Goal: Find specific page/section: Find specific page/section

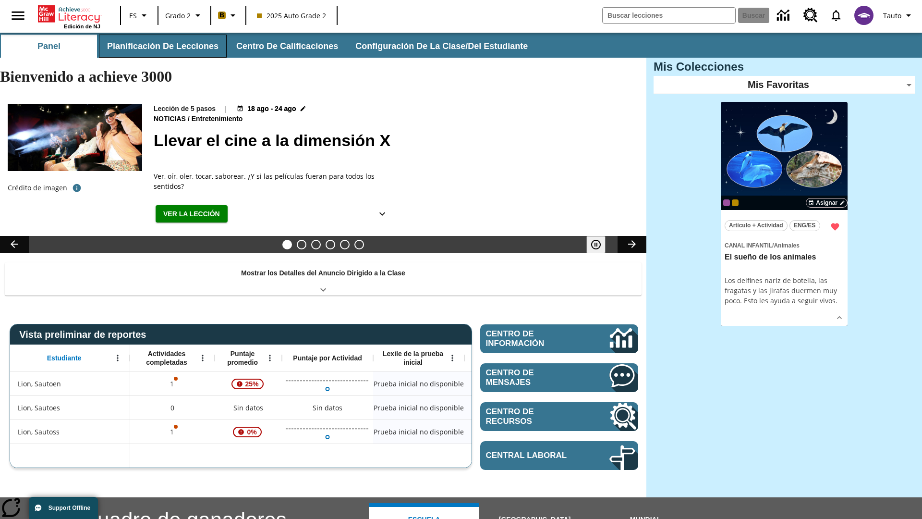
click at [161, 46] on button "Planificación de lecciones" at bounding box center [163, 46] width 128 height 23
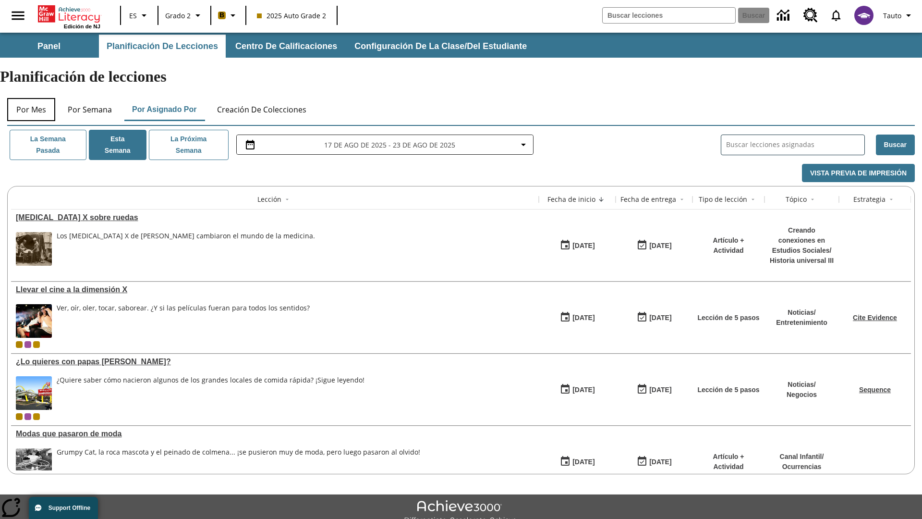
click at [31, 98] on button "Por mes" at bounding box center [31, 109] width 48 height 23
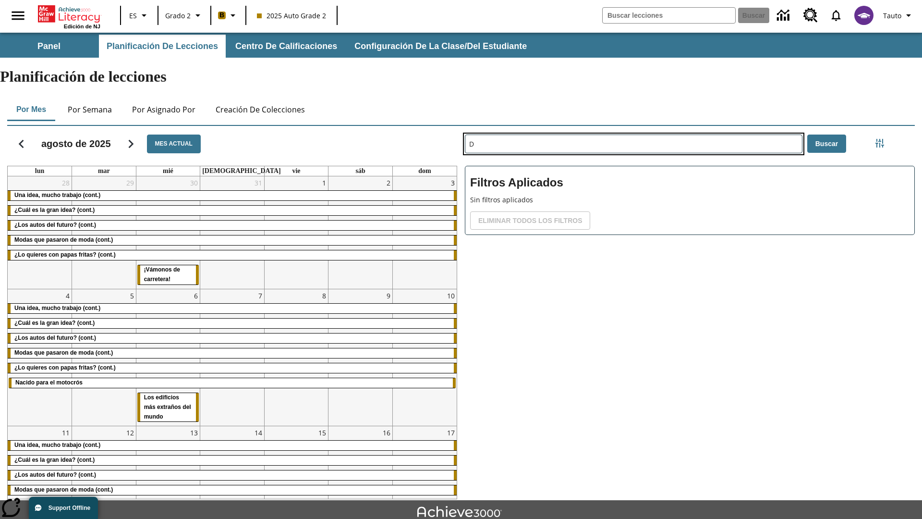
type input "D"
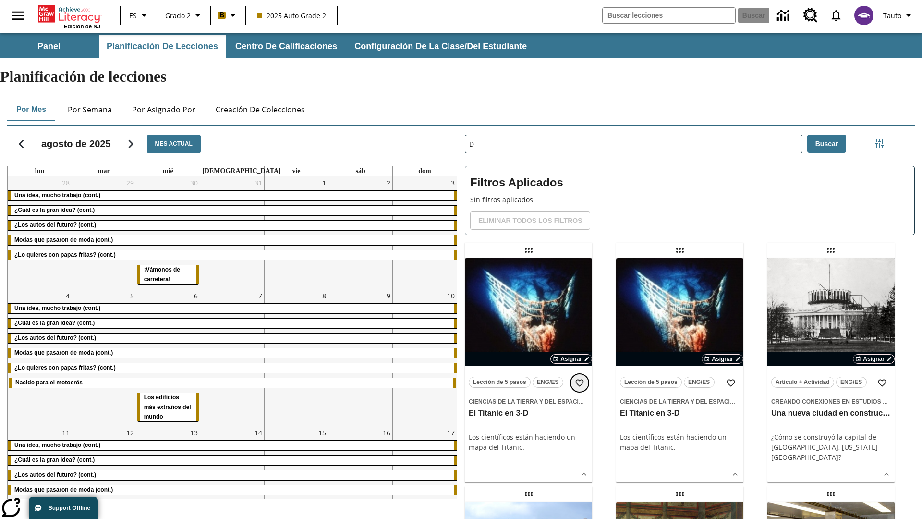
click at [579, 378] on icon "Añadir a mis Favoritas" at bounding box center [580, 383] width 10 height 10
click at [69, 13] on icon "Portada" at bounding box center [71, 13] width 64 height 17
